Goal: Task Accomplishment & Management: Complete application form

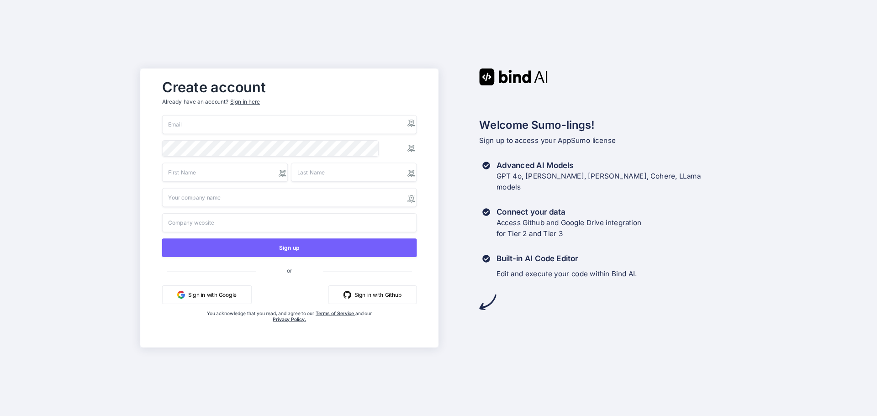
click at [226, 293] on button "Sign in with Google" at bounding box center [207, 295] width 90 height 19
click at [210, 297] on button "Sign in with Google" at bounding box center [207, 295] width 90 height 19
click at [226, 124] on input "email" at bounding box center [289, 124] width 255 height 19
type input "[PERSON_NAME][EMAIL_ADDRESS][PERSON_NAME][DOMAIN_NAME]"
type input "[PERSON_NAME]"
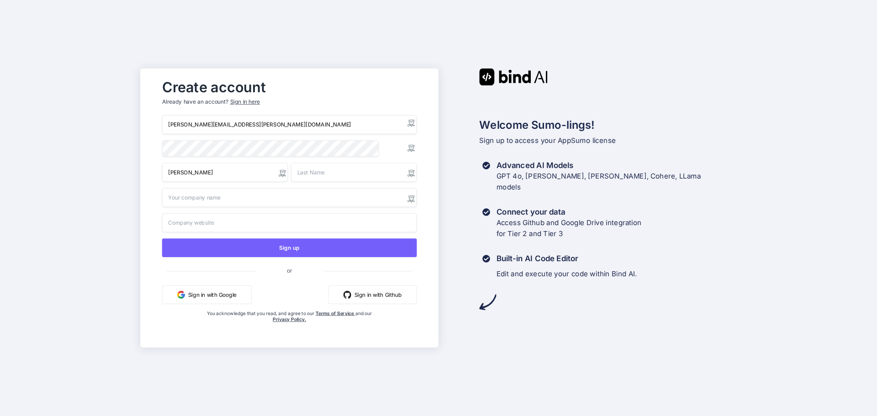
type input "[PERSON_NAME]"
type input "Crossmedia Marketing Developer"
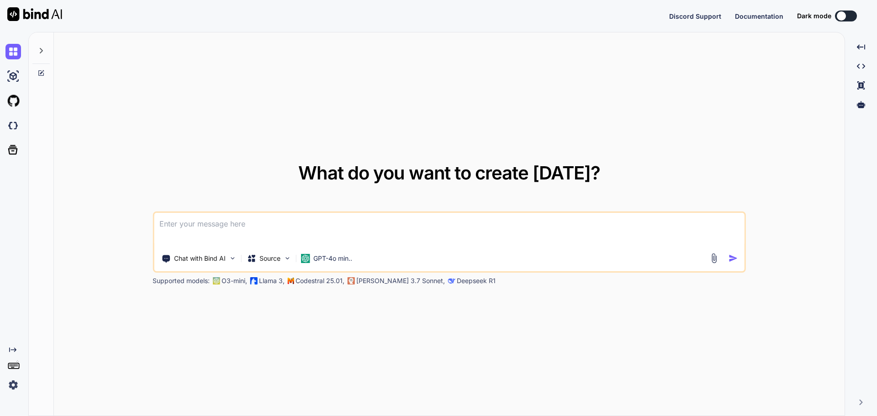
click at [15, 384] on img at bounding box center [13, 385] width 16 height 16
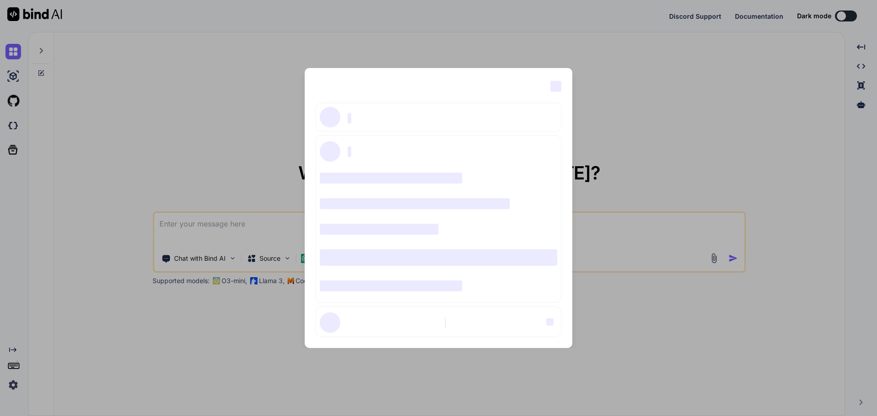
click at [264, 66] on div "‌ ‌ ‌ ‌ ‌ ‌ ‌ ‌ ‌ ‌ ‌ ‌ ‌ ‌ ‌" at bounding box center [438, 208] width 877 height 416
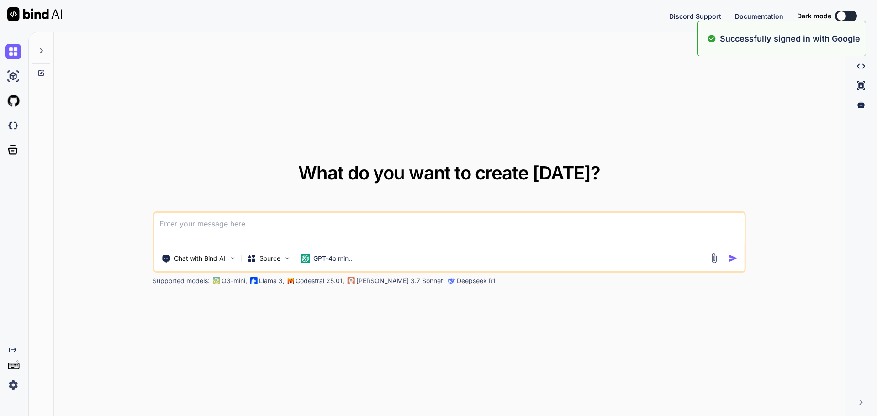
click at [850, 13] on button at bounding box center [846, 16] width 22 height 11
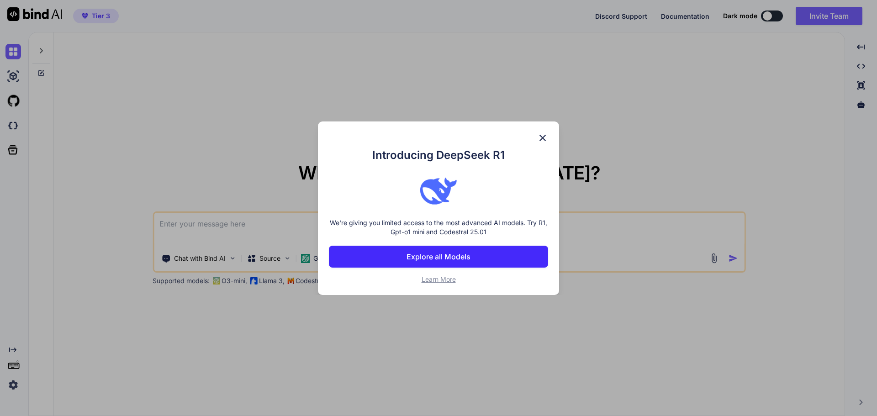
click at [545, 137] on img at bounding box center [542, 138] width 11 height 11
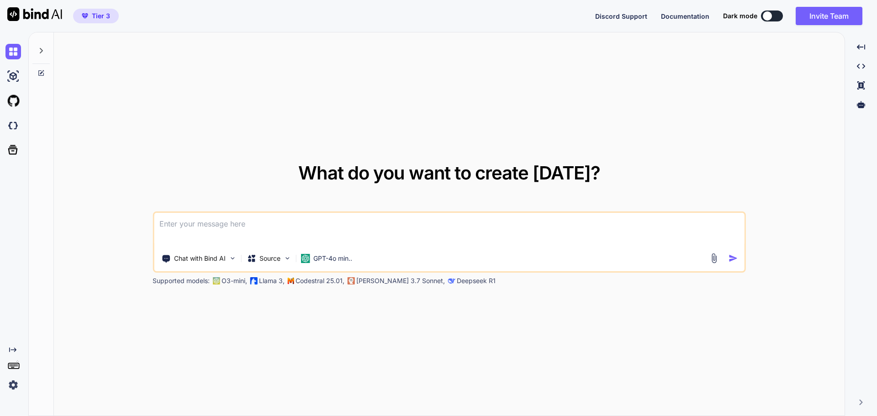
click at [775, 15] on button at bounding box center [772, 16] width 22 height 11
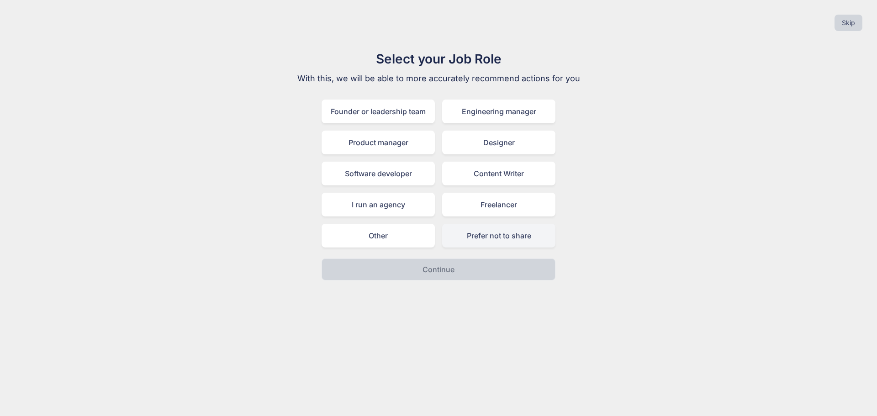
click at [531, 231] on div "Prefer not to share" at bounding box center [498, 236] width 113 height 24
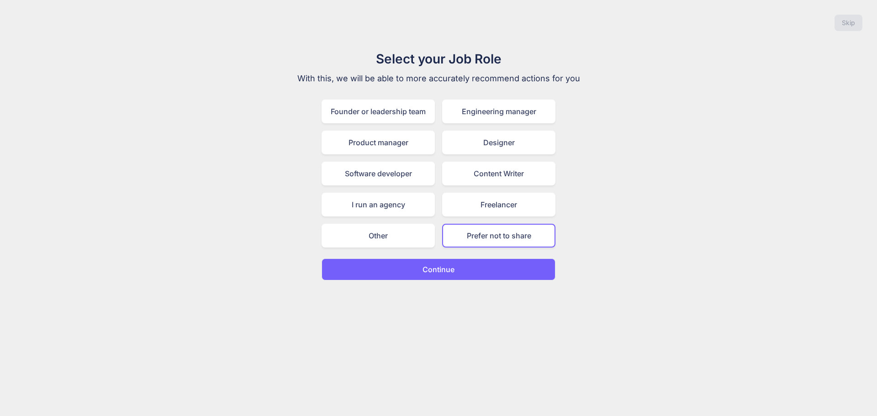
click at [484, 269] on button "Continue" at bounding box center [439, 270] width 234 height 22
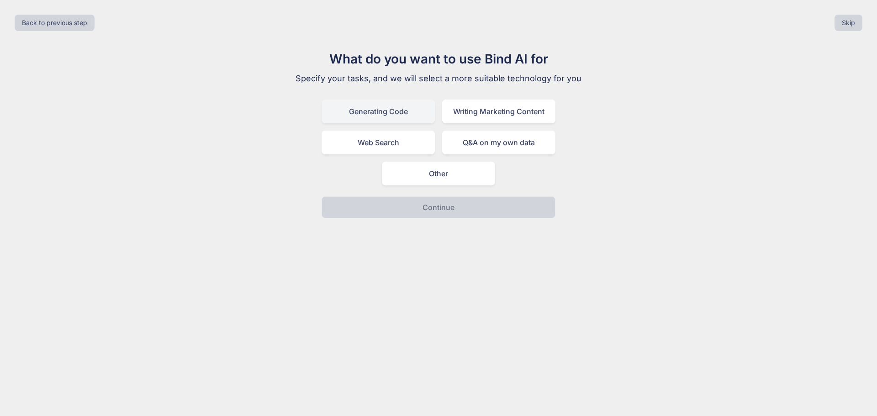
drag, startPoint x: 432, startPoint y: 111, endPoint x: 425, endPoint y: 110, distance: 6.5
click at [428, 110] on div "Generating Code" at bounding box center [378, 112] width 113 height 24
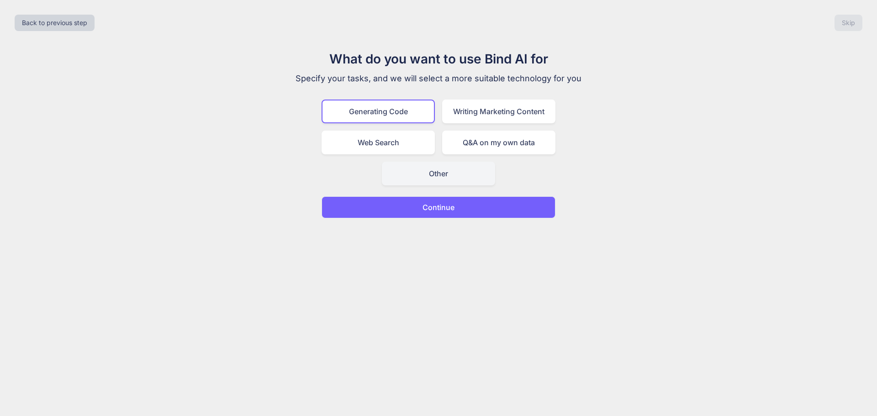
click at [470, 178] on div "Other" at bounding box center [438, 174] width 113 height 24
click at [404, 117] on div "Generating Code" at bounding box center [378, 112] width 113 height 24
click at [455, 207] on button "Continue" at bounding box center [439, 208] width 234 height 22
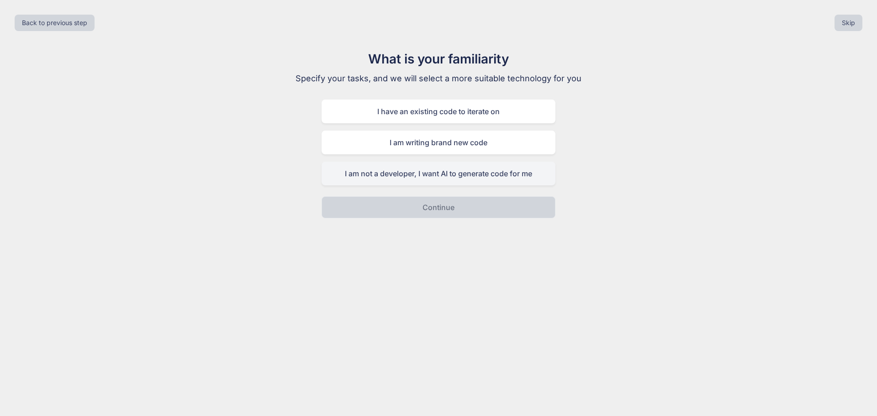
click at [497, 172] on div "I am not a developer, I want AI to generate code for me" at bounding box center [439, 174] width 234 height 24
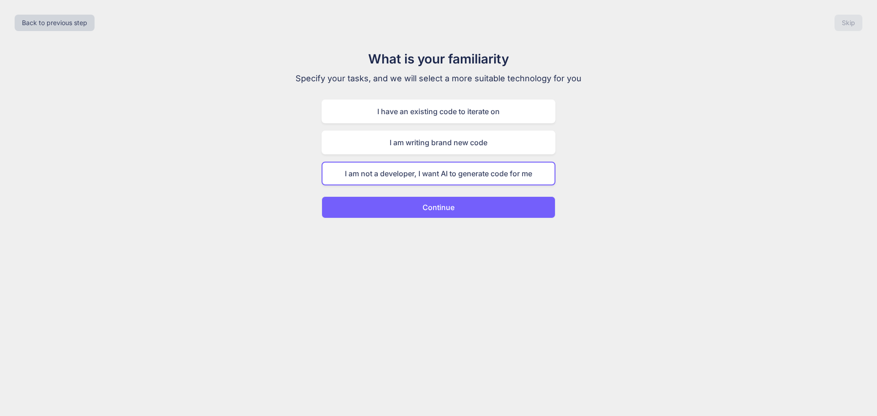
click at [473, 201] on button "Continue" at bounding box center [439, 208] width 234 height 22
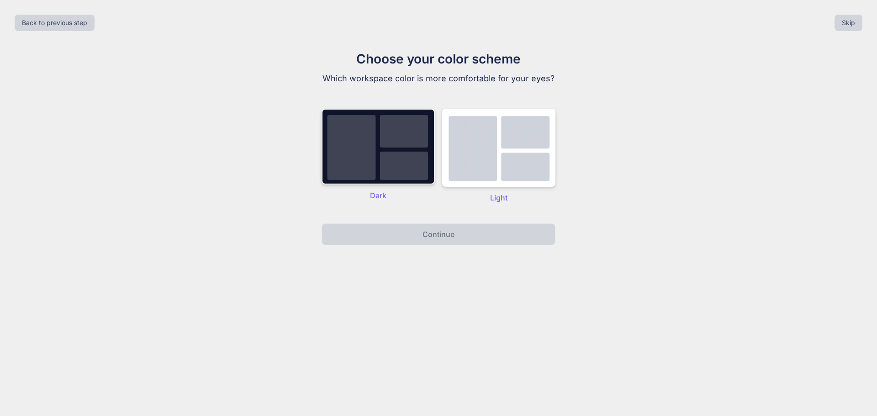
click at [387, 170] on img at bounding box center [378, 147] width 113 height 76
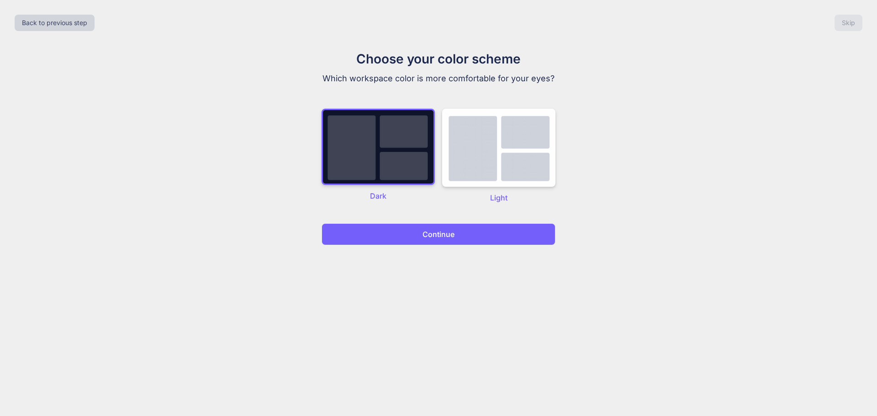
click at [415, 234] on button "Continue" at bounding box center [439, 234] width 234 height 22
click at [438, 237] on p "Continue" at bounding box center [439, 234] width 32 height 11
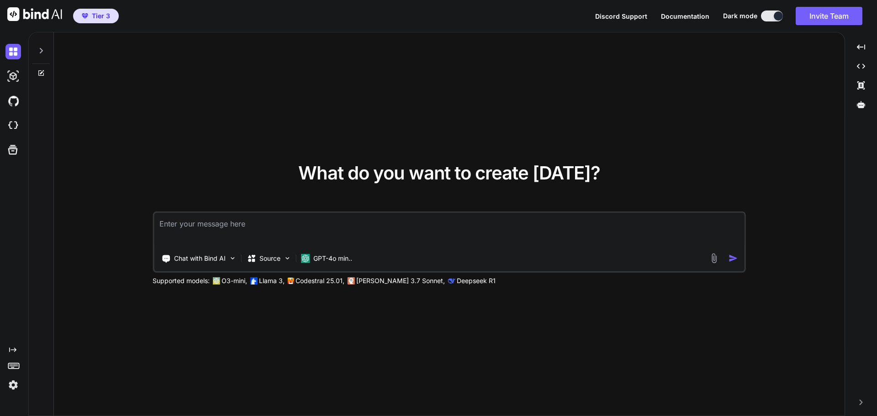
type textarea "x"
click at [16, 386] on img at bounding box center [13, 385] width 16 height 16
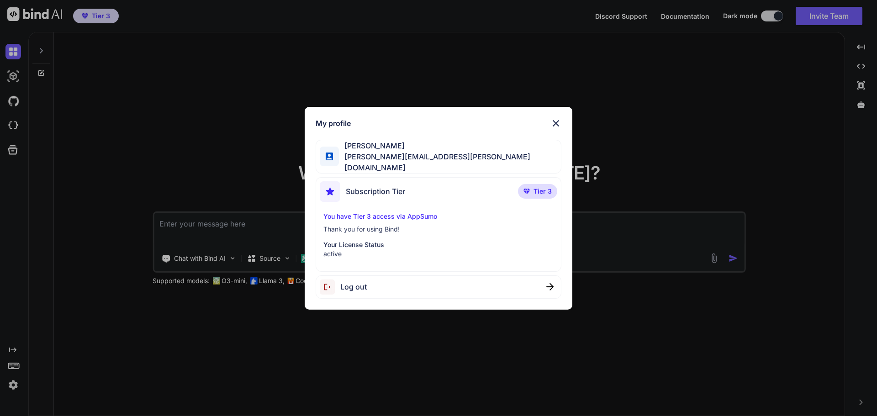
click at [268, 168] on div "My profile [PERSON_NAME] [PERSON_NAME][EMAIL_ADDRESS][PERSON_NAME][DOMAIN_NAME]…" at bounding box center [438, 208] width 877 height 416
